Goal: Task Accomplishment & Management: Complete application form

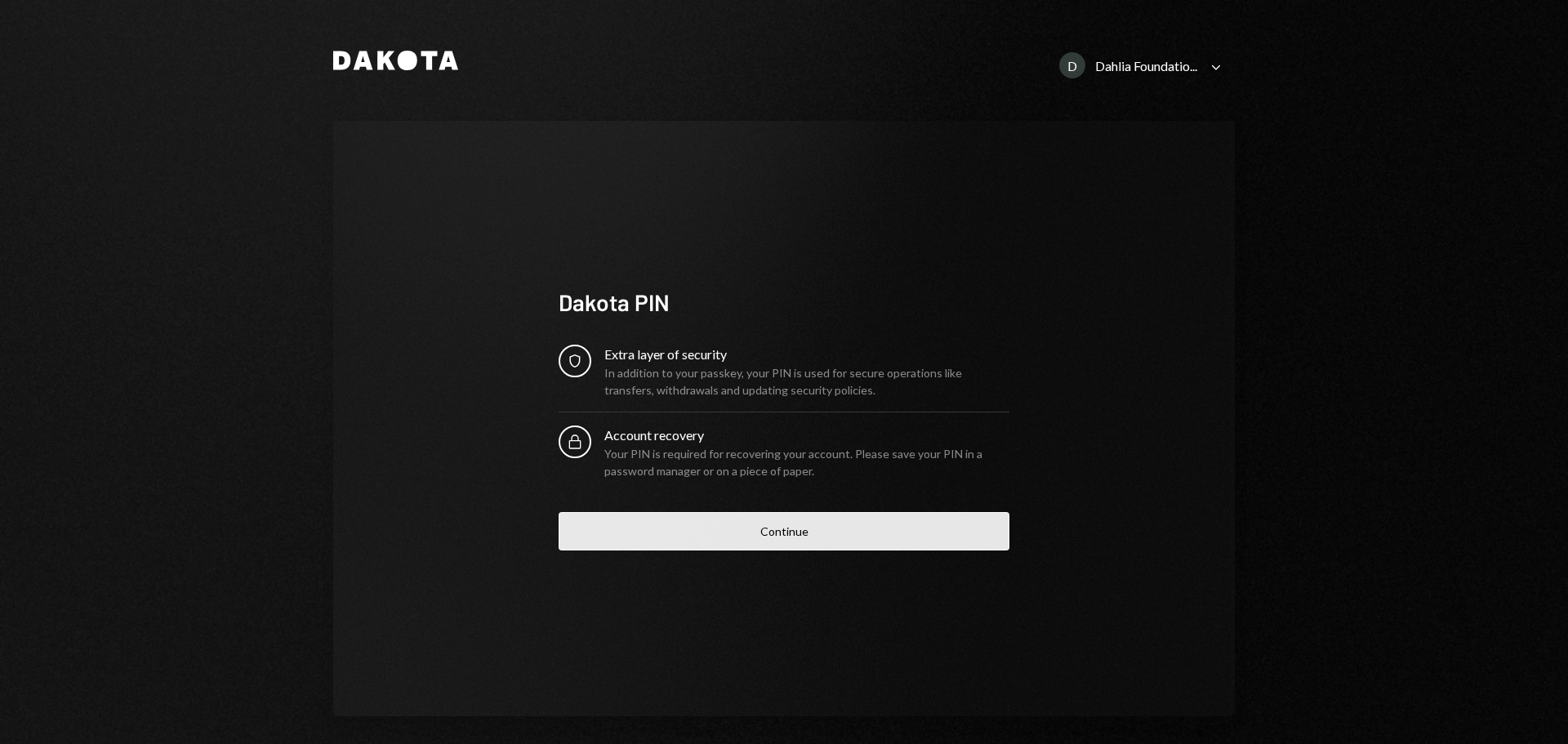
click at [822, 522] on button "Continue" at bounding box center [783, 531] width 451 height 38
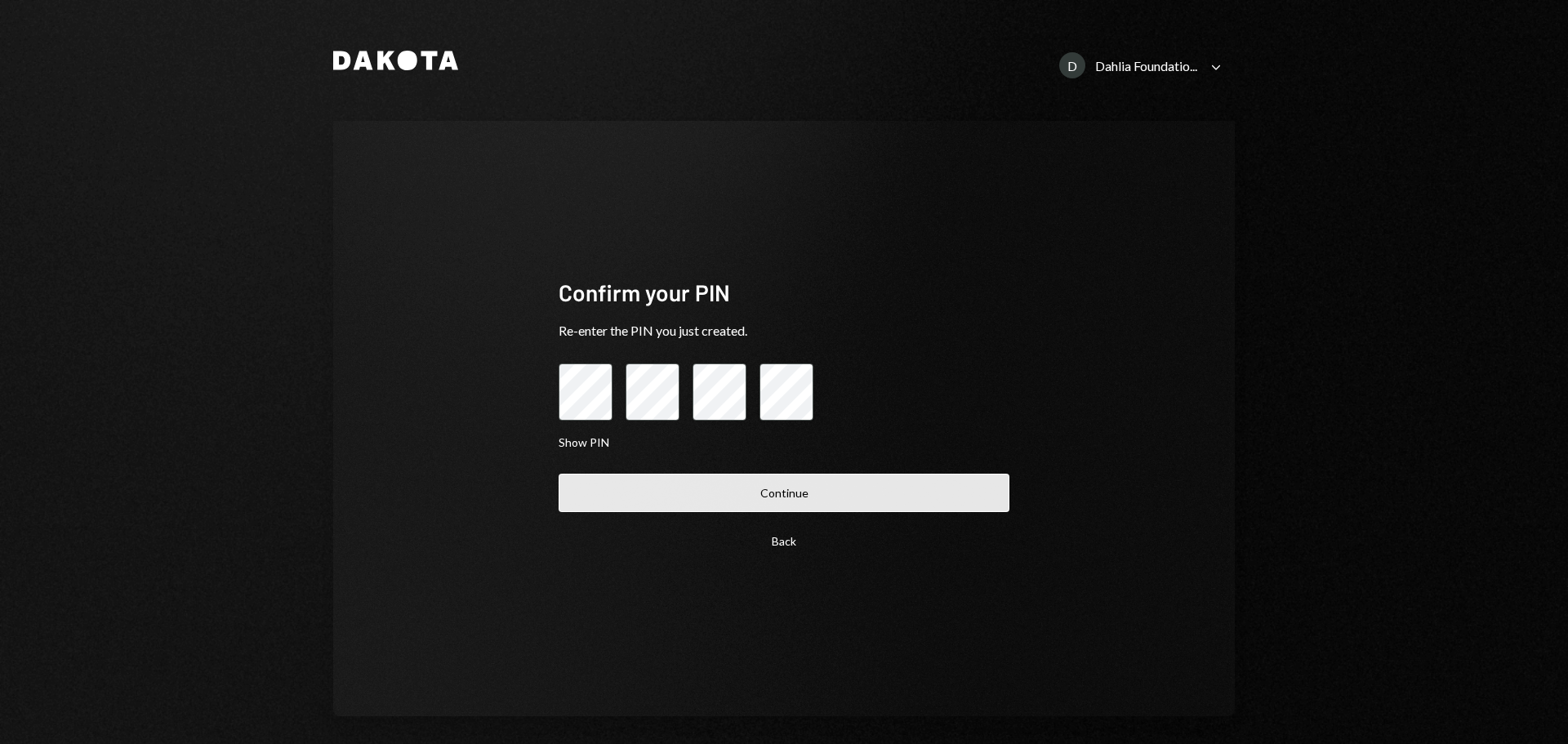
click at [739, 482] on button "Continue" at bounding box center [783, 492] width 451 height 38
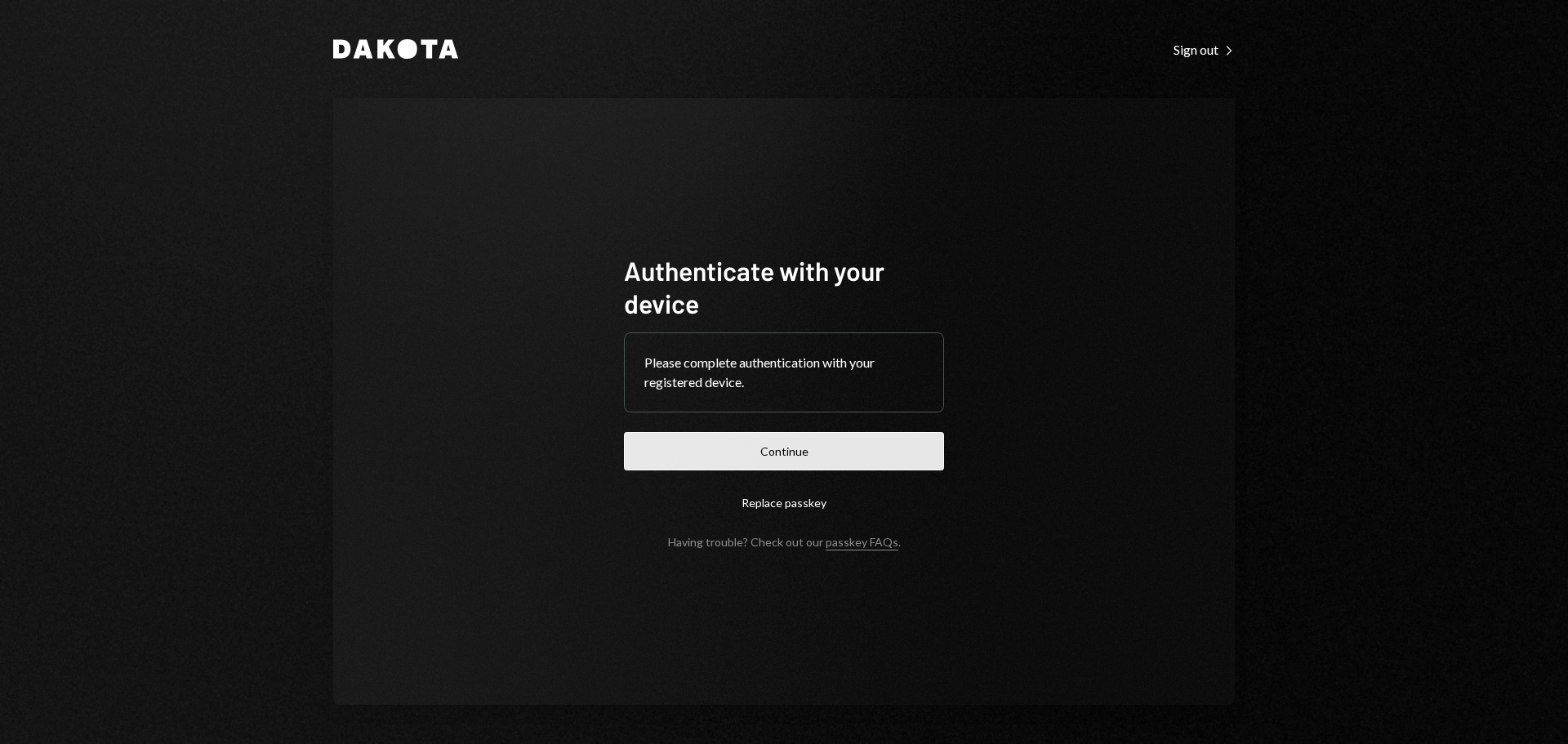
click at [771, 445] on button "Continue" at bounding box center [784, 451] width 320 height 38
